Goal: Task Accomplishment & Management: Manage account settings

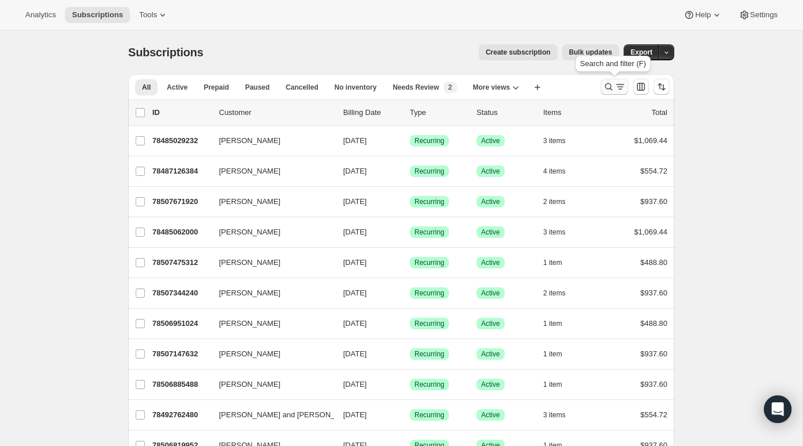
click at [608, 87] on icon "Search and filter results" at bounding box center [608, 86] width 11 height 11
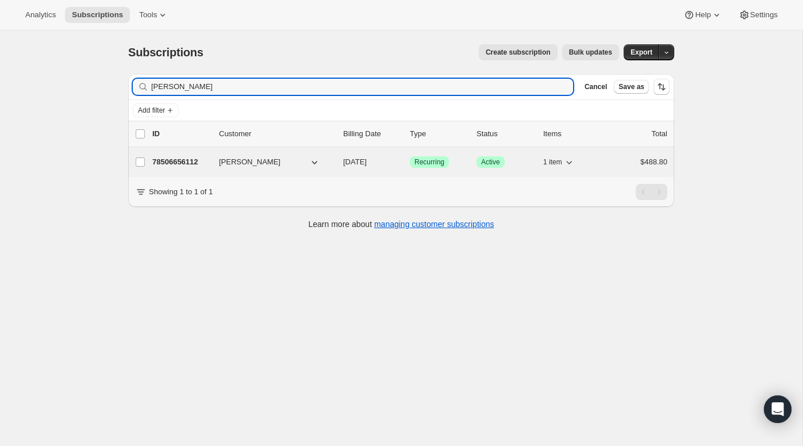
type input "[PERSON_NAME]"
click at [194, 164] on p "78506656112" at bounding box center [180, 161] width 57 height 11
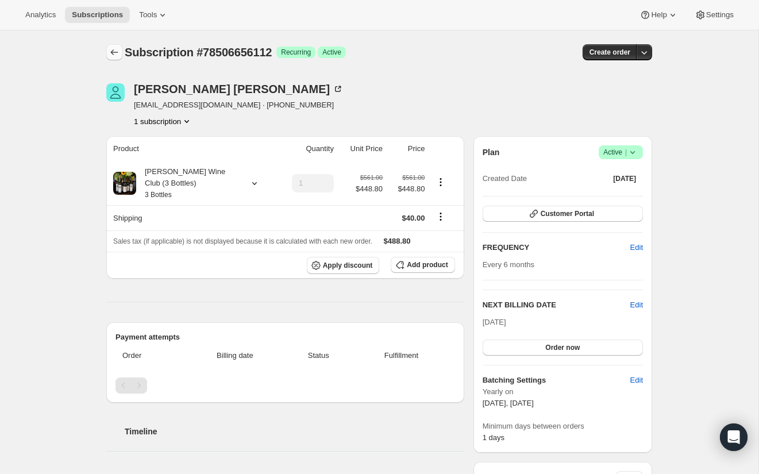
click at [115, 53] on icon "Subscriptions" at bounding box center [114, 52] width 11 height 11
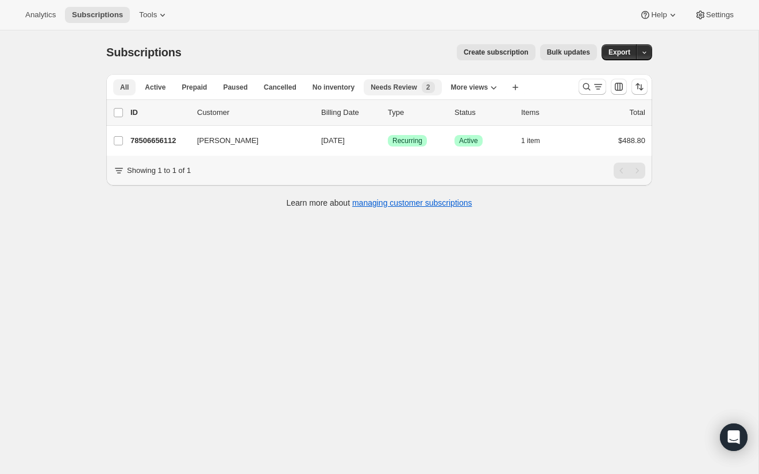
click at [414, 85] on span "Needs Review" at bounding box center [394, 87] width 47 height 9
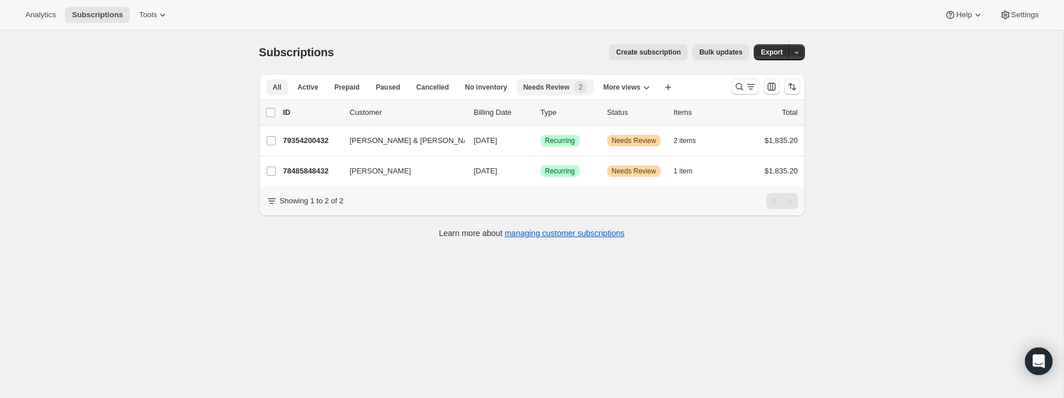
click at [273, 89] on span "All" at bounding box center [277, 87] width 9 height 9
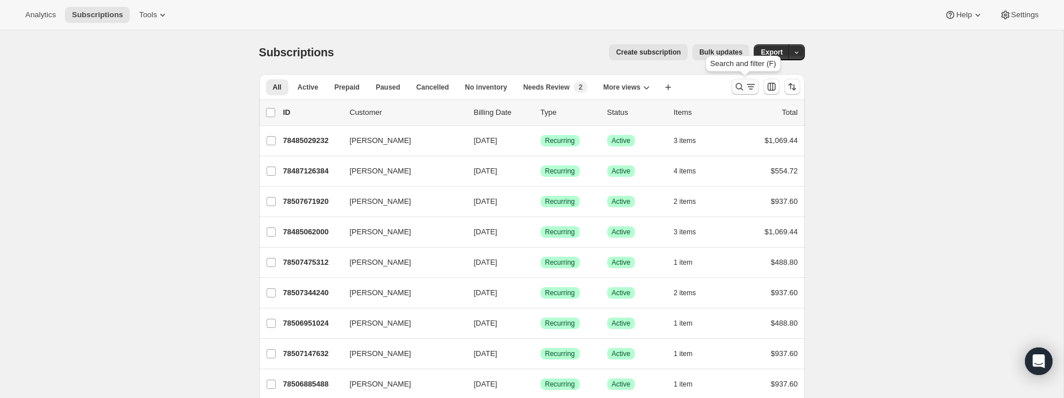
click at [738, 84] on icon "Search and filter results" at bounding box center [739, 86] width 11 height 11
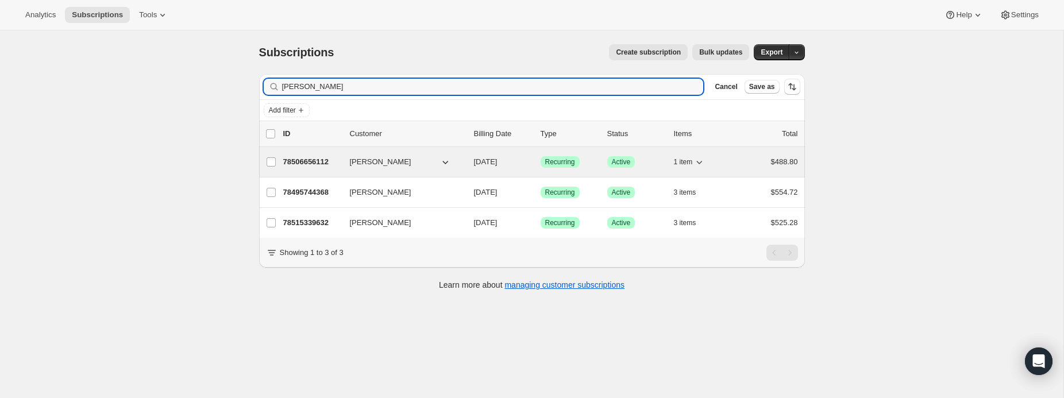
type input "connie"
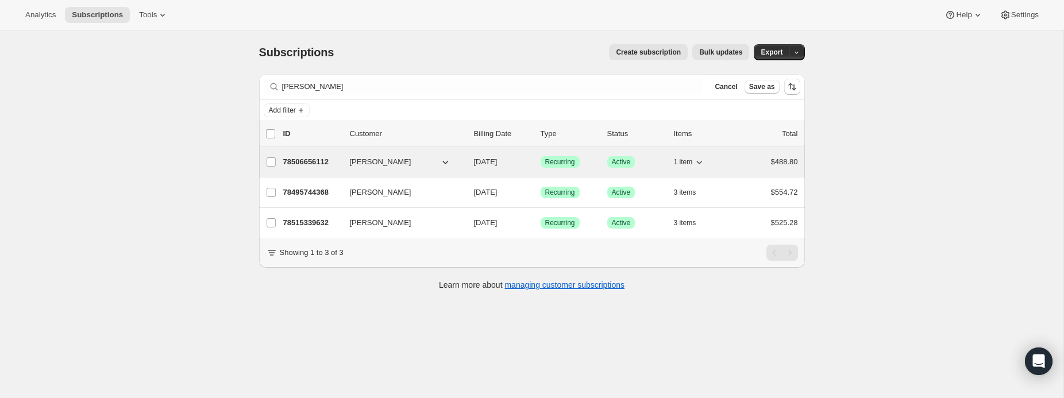
click at [380, 157] on span "[PERSON_NAME]" at bounding box center [380, 161] width 61 height 11
click at [316, 161] on p "78506656112" at bounding box center [311, 161] width 57 height 11
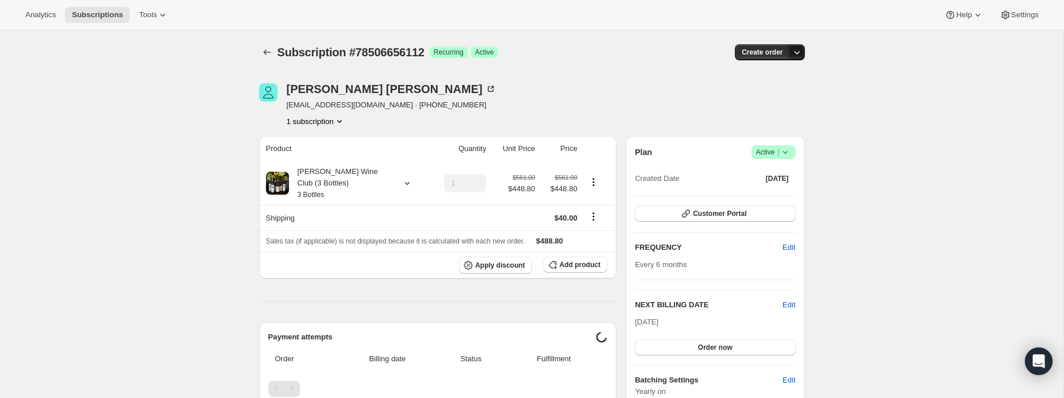
click at [799, 53] on icon "button" at bounding box center [796, 52] width 11 height 11
click at [790, 151] on icon at bounding box center [785, 152] width 11 height 11
click at [786, 198] on span "Cancel subscription" at bounding box center [770, 194] width 65 height 9
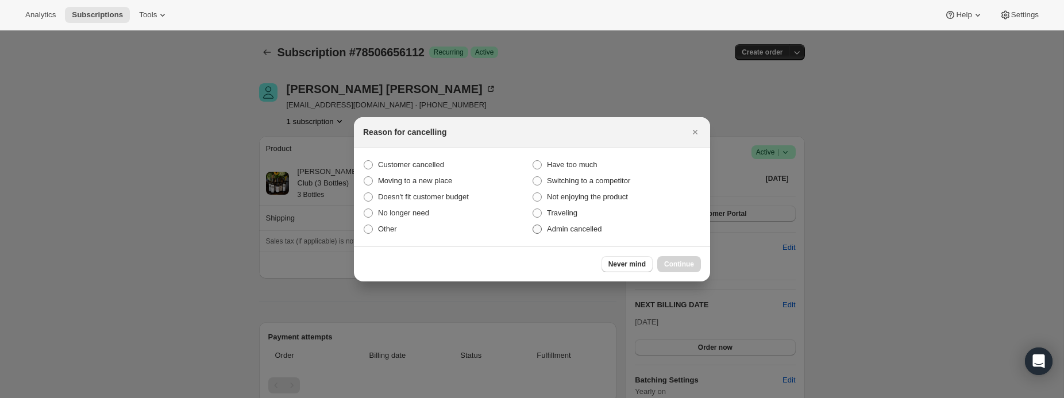
click at [539, 230] on span ":rc0:" at bounding box center [537, 229] width 9 height 9
click at [533, 225] on input "Admin cancelled" at bounding box center [533, 225] width 1 height 1
radio input "true"
click at [690, 260] on span "Continue" at bounding box center [679, 264] width 30 height 9
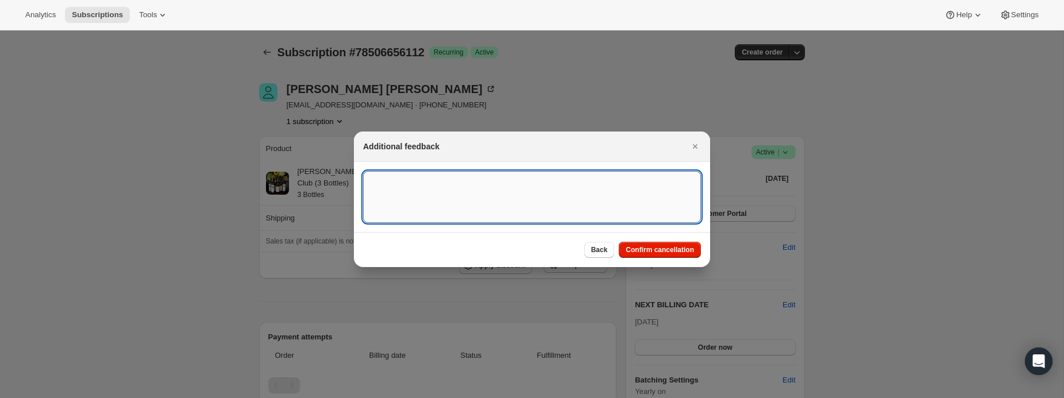
click at [397, 187] on textarea ":rc0:" at bounding box center [532, 197] width 338 height 52
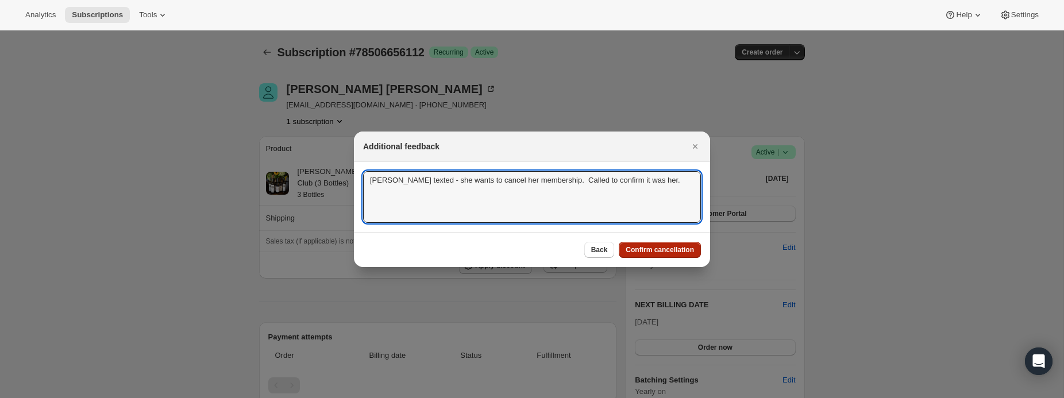
type textarea "Connie texted - she wants to cancel her membership. Called to confirm it was he…"
click at [671, 249] on span "Confirm cancellation" at bounding box center [660, 249] width 68 height 9
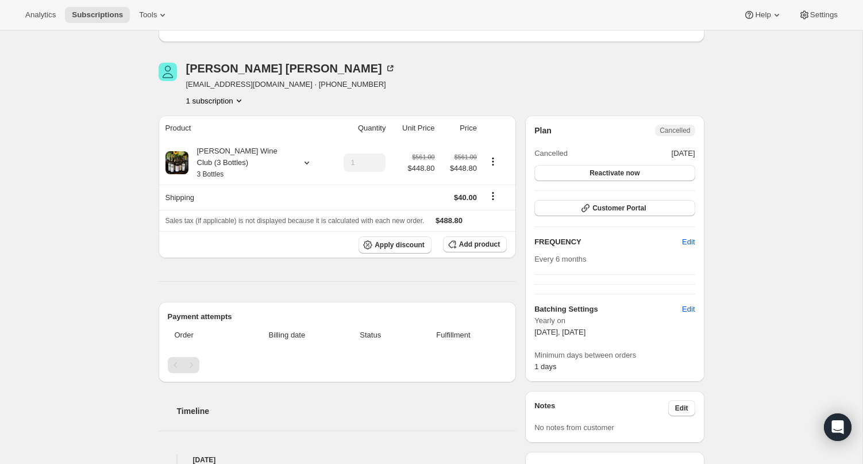
scroll to position [100, 0]
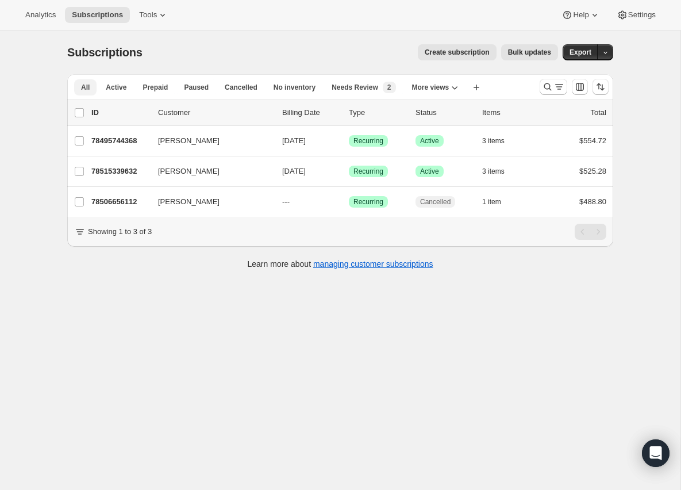
click at [86, 88] on span "All" at bounding box center [85, 87] width 9 height 9
click at [547, 86] on icon "Search and filter results" at bounding box center [547, 86] width 11 height 11
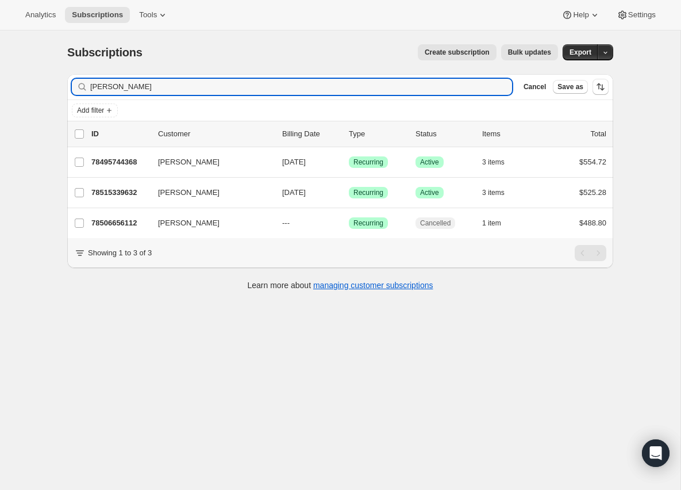
drag, startPoint x: 131, startPoint y: 85, endPoint x: 61, endPoint y: 84, distance: 69.5
click at [61, 84] on div "Filter subscribers [PERSON_NAME] Clear Cancel Save as Add filter 0 selected Upd…" at bounding box center [335, 183] width 555 height 237
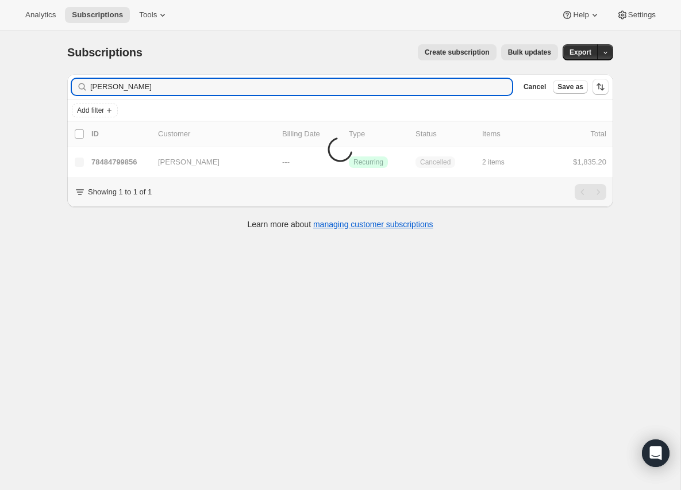
type input "[PERSON_NAME]"
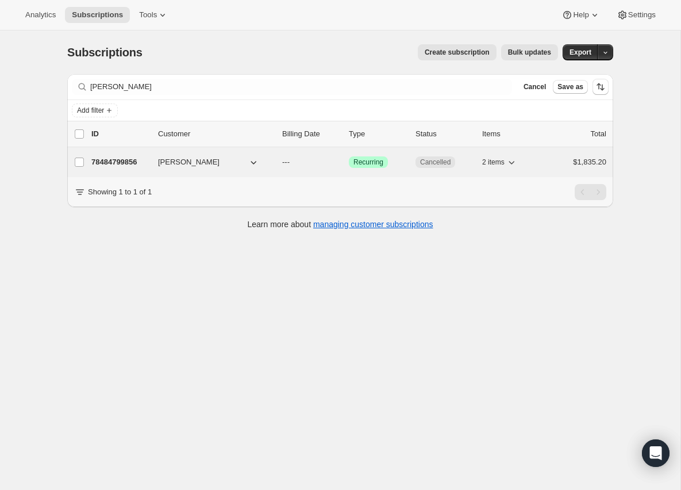
click at [120, 162] on p "78484799856" at bounding box center [119, 161] width 57 height 11
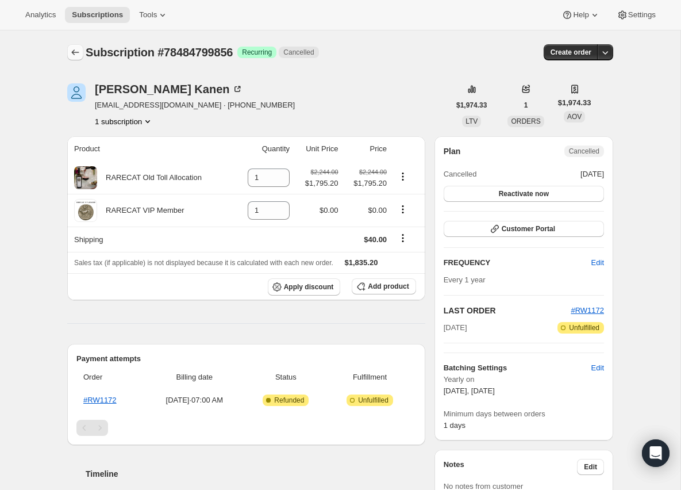
click at [74, 55] on icon "Subscriptions" at bounding box center [75, 52] width 11 height 11
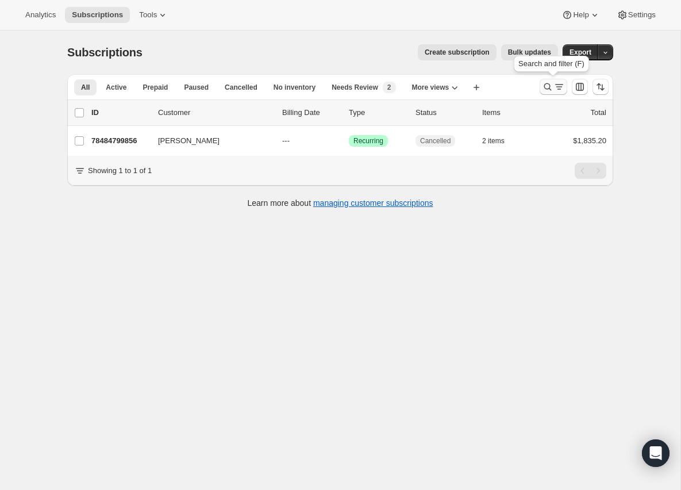
click at [547, 86] on icon "Search and filter results" at bounding box center [547, 86] width 11 height 11
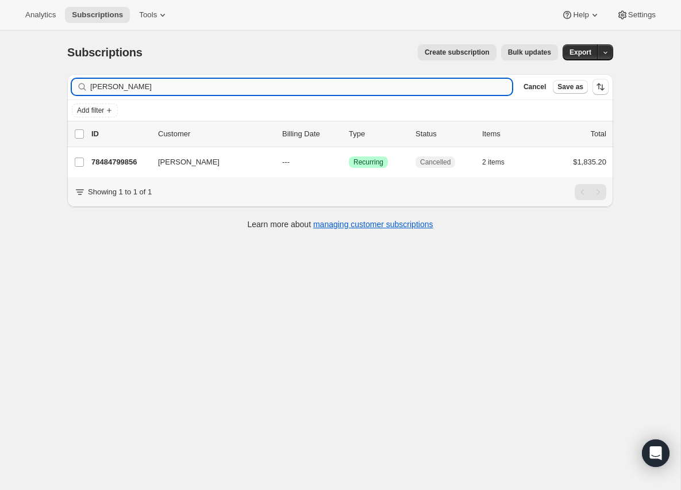
drag, startPoint x: 143, startPoint y: 79, endPoint x: 137, endPoint y: 93, distance: 14.4
click at [137, 93] on input "[PERSON_NAME]" at bounding box center [301, 87] width 422 height 16
drag, startPoint x: 146, startPoint y: 88, endPoint x: 66, endPoint y: 87, distance: 79.9
click at [66, 87] on div "Filter subscribers [PERSON_NAME] Clear Cancel Save as Add filter 0 selected Upd…" at bounding box center [335, 153] width 555 height 176
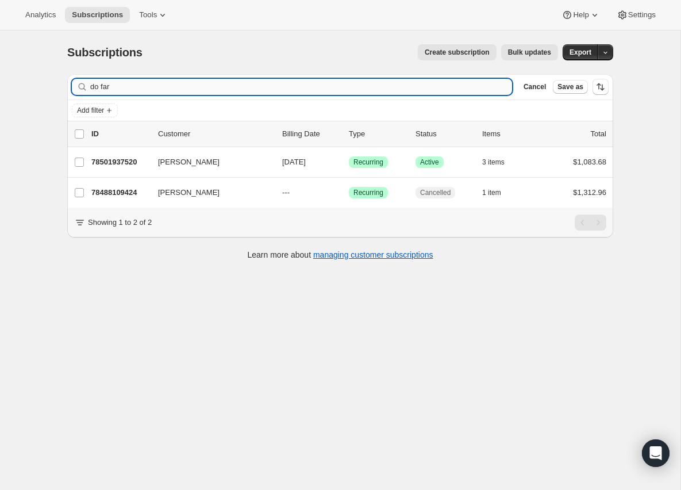
click at [126, 86] on input "do far" at bounding box center [301, 87] width 422 height 16
drag, startPoint x: 126, startPoint y: 86, endPoint x: 71, endPoint y: 86, distance: 55.2
click at [71, 86] on div "Filter subscribers do far Clear Cancel Save as" at bounding box center [340, 86] width 546 height 25
click at [128, 89] on input "[PERSON_NAME] roo" at bounding box center [301, 87] width 422 height 16
drag, startPoint x: 128, startPoint y: 89, endPoint x: 56, endPoint y: 88, distance: 71.8
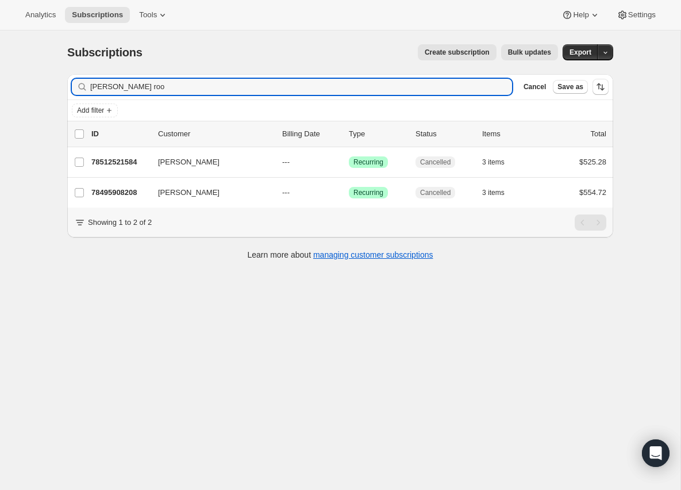
click at [56, 88] on div "Subscriptions. This page is ready Subscriptions Create subscription Bulk update…" at bounding box center [340, 150] width 574 height 241
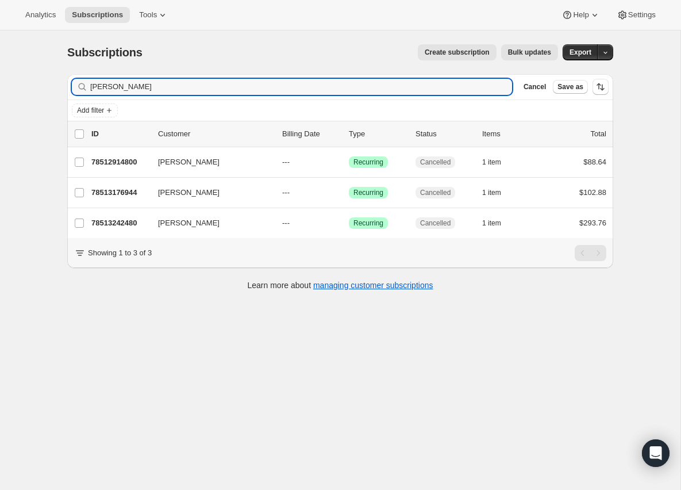
drag, startPoint x: 148, startPoint y: 86, endPoint x: 53, endPoint y: 89, distance: 94.9
click at [53, 89] on div "Subscriptions. This page is ready Subscriptions Create subscription Bulk update…" at bounding box center [340, 166] width 574 height 272
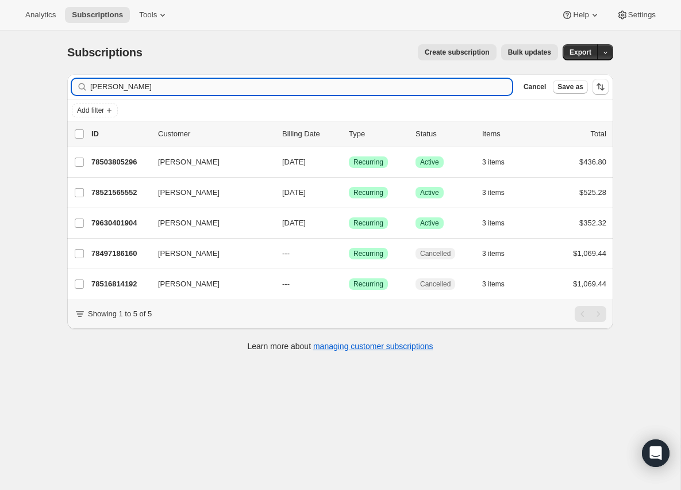
click at [125, 88] on input "[PERSON_NAME]" at bounding box center [301, 87] width 422 height 16
drag, startPoint x: 125, startPoint y: 88, endPoint x: 70, endPoint y: 88, distance: 55.2
click at [70, 88] on div "Filter subscribers [PERSON_NAME] Cancel Save as" at bounding box center [340, 86] width 546 height 25
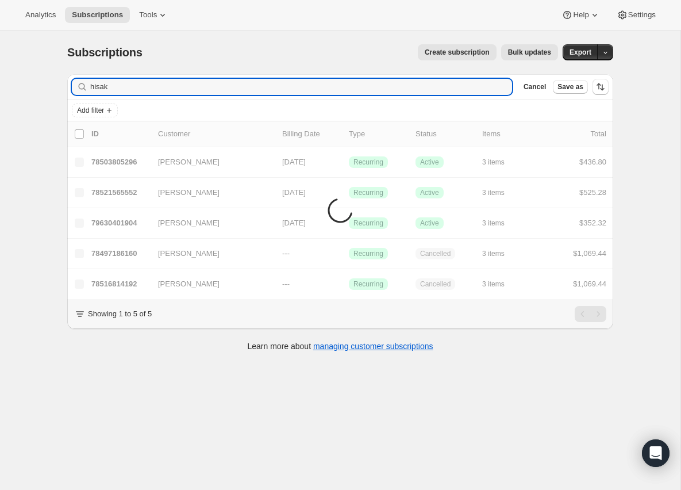
type input "[PERSON_NAME]"
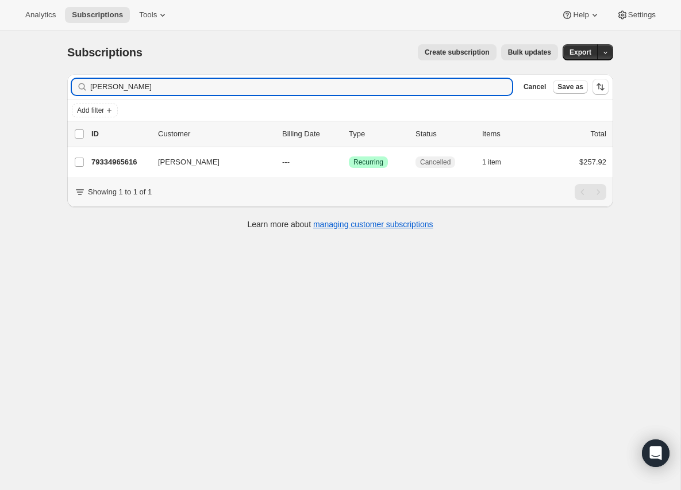
drag, startPoint x: 128, startPoint y: 85, endPoint x: 80, endPoint y: 82, distance: 47.8
click at [80, 82] on div "[PERSON_NAME] Clear" at bounding box center [292, 87] width 440 height 16
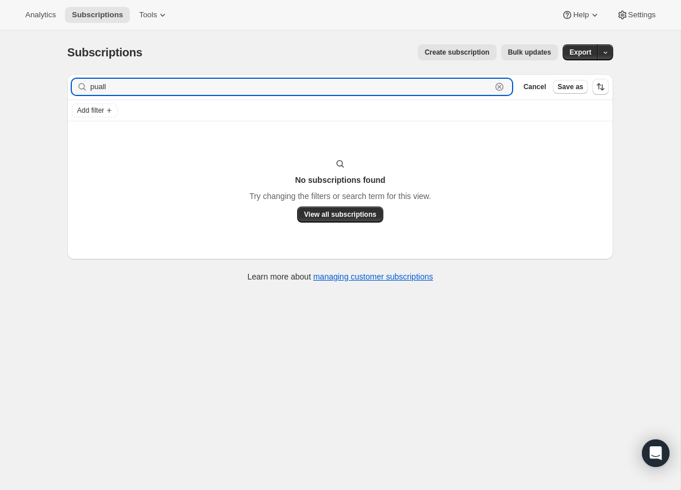
drag, startPoint x: 124, startPoint y: 95, endPoint x: 76, endPoint y: 91, distance: 47.9
click at [76, 91] on div "Filter subscribers puall Clear Cancel Save as" at bounding box center [340, 86] width 546 height 25
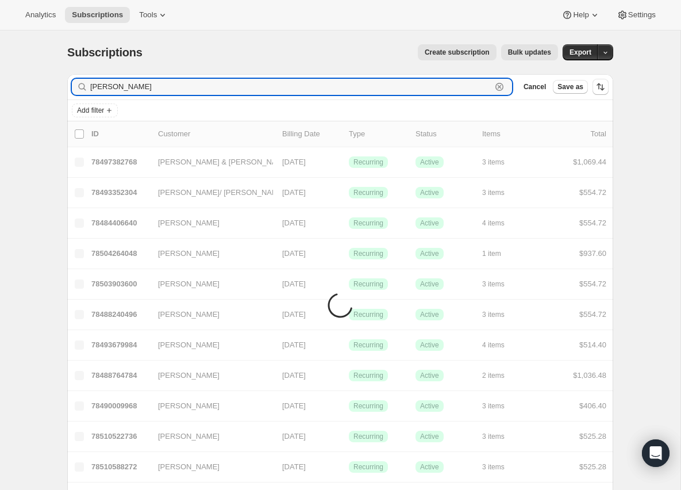
type input "[PERSON_NAME]"
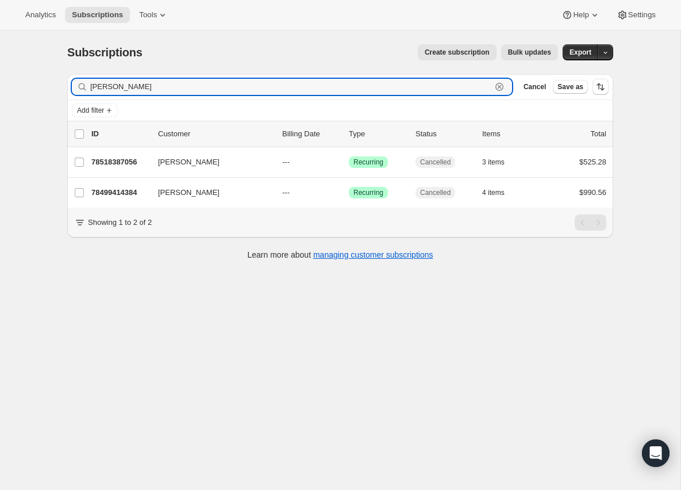
drag, startPoint x: 138, startPoint y: 93, endPoint x: 83, endPoint y: 86, distance: 55.6
click at [83, 86] on div "[PERSON_NAME]" at bounding box center [292, 87] width 440 height 16
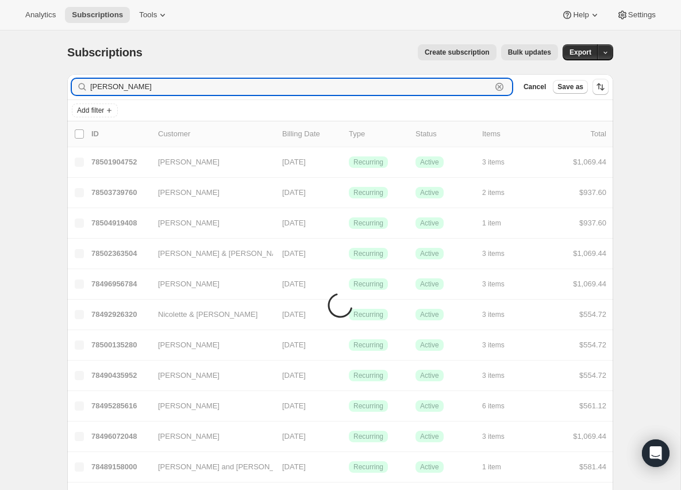
type input "[PERSON_NAME]"
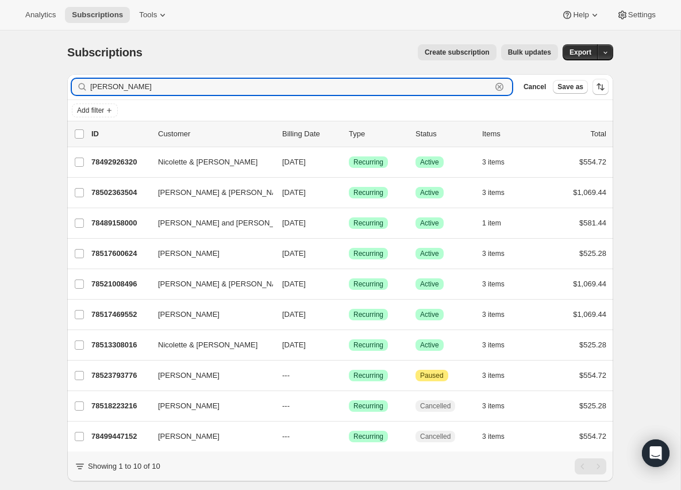
drag, startPoint x: 124, startPoint y: 83, endPoint x: 75, endPoint y: 84, distance: 48.3
click at [75, 84] on div "[PERSON_NAME]" at bounding box center [292, 87] width 440 height 16
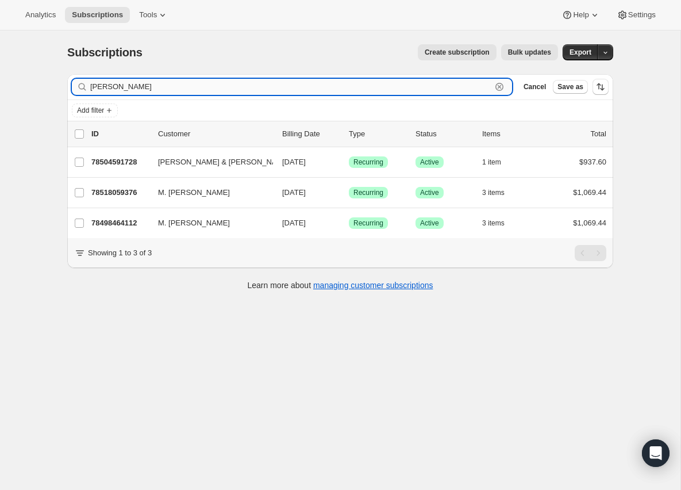
click at [133, 83] on input "[PERSON_NAME]" at bounding box center [290, 87] width 401 height 16
drag, startPoint x: 133, startPoint y: 83, endPoint x: 64, endPoint y: 93, distance: 69.6
click at [64, 93] on div "Filter subscribers [PERSON_NAME] b Clear Cancel Save as Add filter 0 selected U…" at bounding box center [335, 183] width 555 height 237
click at [126, 83] on input "[PERSON_NAME]" at bounding box center [290, 87] width 401 height 16
drag, startPoint x: 126, startPoint y: 83, endPoint x: 57, endPoint y: 80, distance: 69.0
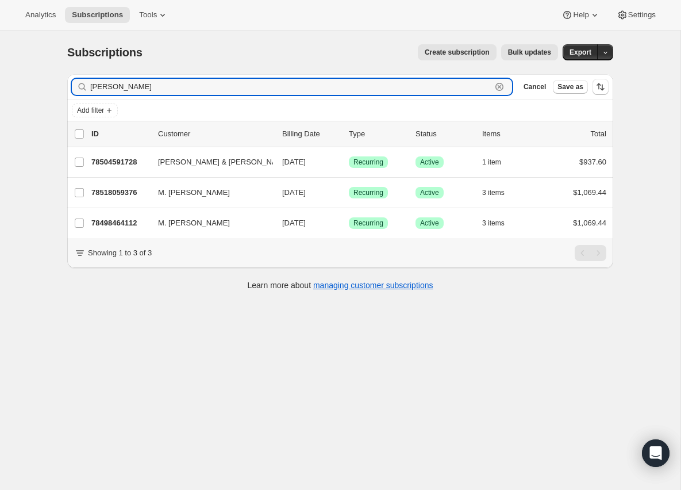
click at [57, 80] on div "Subscriptions. This page is ready Subscriptions Create subscription Bulk update…" at bounding box center [340, 166] width 574 height 272
paste input ".[PERSON_NAME][EMAIL_ADDRESS][DOMAIN_NAME]"
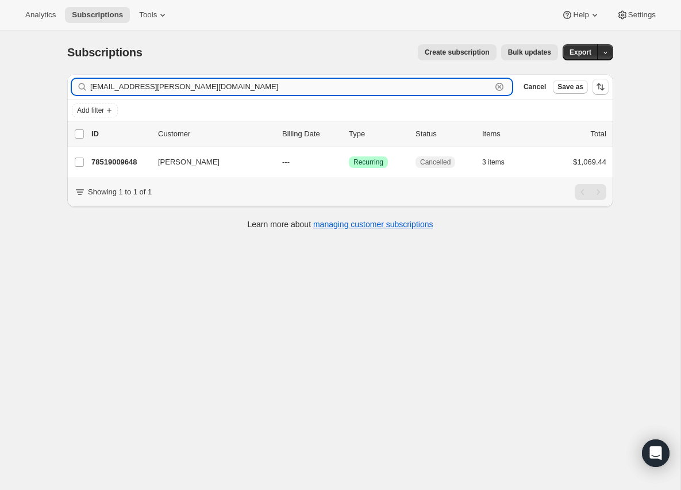
click at [199, 86] on input "[EMAIL_ADDRESS][PERSON_NAME][DOMAIN_NAME]" at bounding box center [290, 87] width 401 height 16
drag, startPoint x: 199, startPoint y: 86, endPoint x: 65, endPoint y: 86, distance: 134.5
click at [65, 86] on div "Filter subscribers [PERSON_NAME][EMAIL_ADDRESS][PERSON_NAME][DOMAIN_NAME] Clear…" at bounding box center [335, 153] width 555 height 176
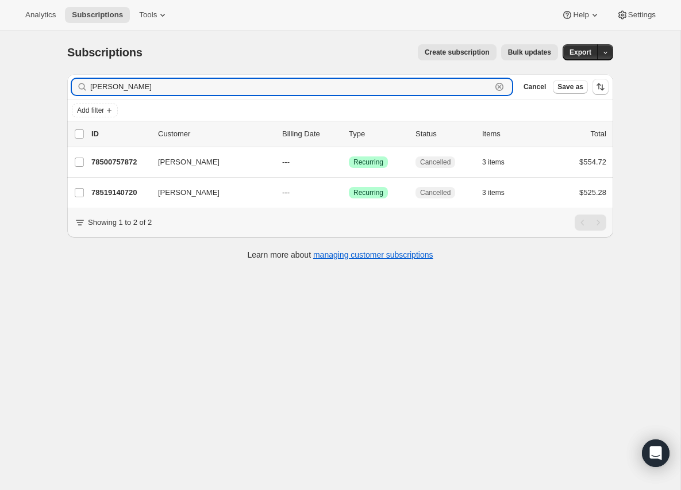
drag, startPoint x: 141, startPoint y: 86, endPoint x: 47, endPoint y: 87, distance: 94.3
click at [47, 87] on div "Subscriptions. This page is ready Subscriptions Create subscription Bulk update…" at bounding box center [340, 275] width 680 height 490
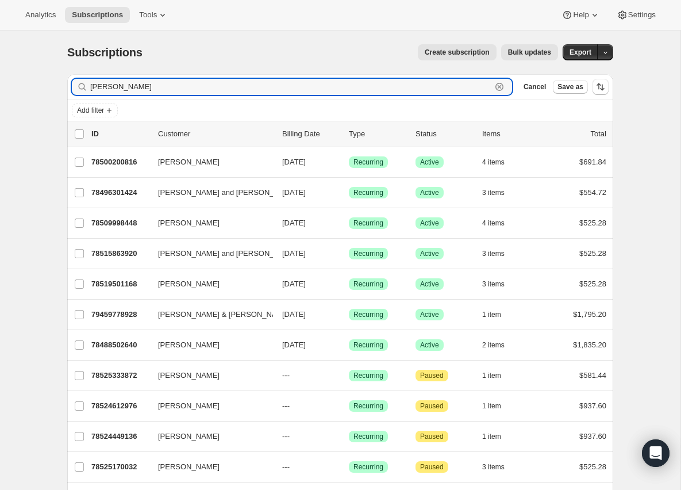
drag, startPoint x: 130, startPoint y: 87, endPoint x: 49, endPoint y: 88, distance: 81.0
click at [49, 88] on div "Subscriptions. This page is ready Subscriptions Create subscription Bulk update…" at bounding box center [340, 318] width 680 height 576
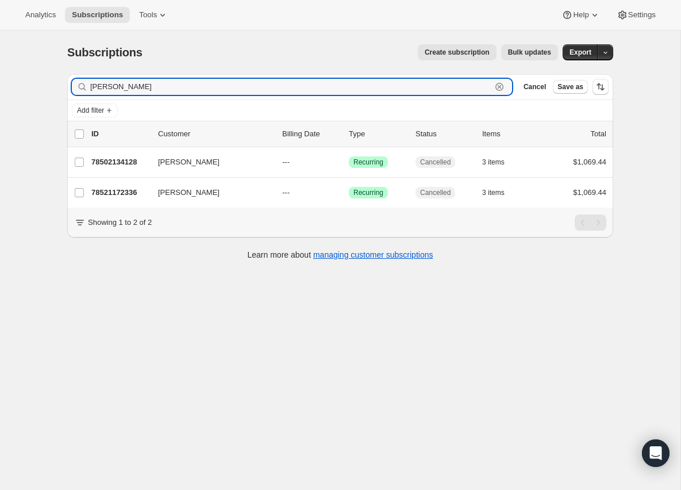
drag, startPoint x: 115, startPoint y: 86, endPoint x: 71, endPoint y: 84, distance: 43.7
click at [72, 84] on div "[PERSON_NAME] Clear" at bounding box center [292, 87] width 440 height 16
type input "k"
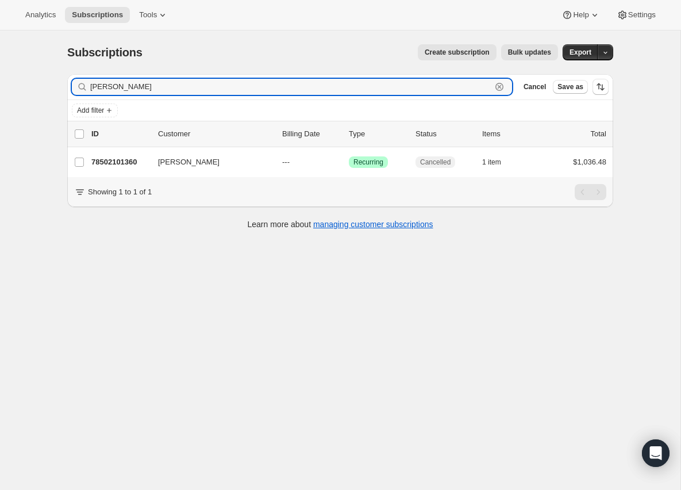
type input "[PERSON_NAME]"
